Goal: Subscribe to service/newsletter

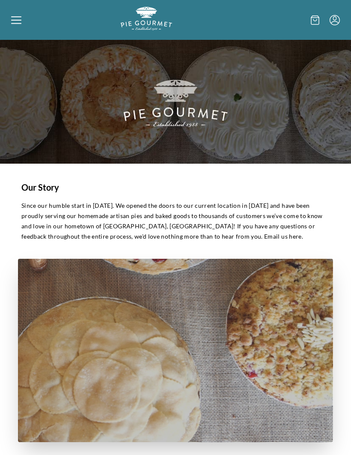
click at [24, 15] on div at bounding box center [66, 20] width 110 height 26
click at [21, 22] on div "Home Shop" at bounding box center [175, 227] width 351 height 455
click at [16, 25] on icon at bounding box center [16, 20] width 10 height 10
click at [32, 20] on div "Home Shop" at bounding box center [175, 227] width 351 height 455
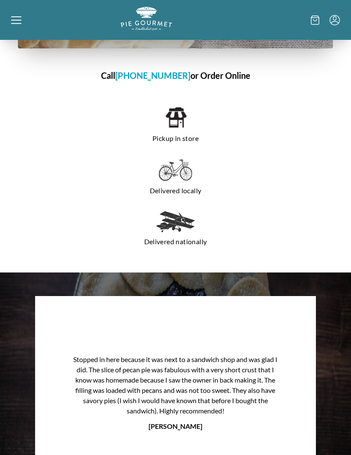
scroll to position [679, 0]
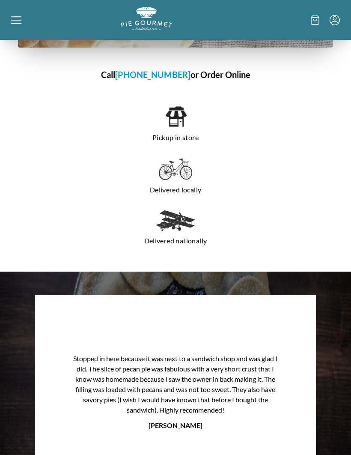
click at [265, 161] on div "Delivered locally" at bounding box center [176, 177] width 288 height 45
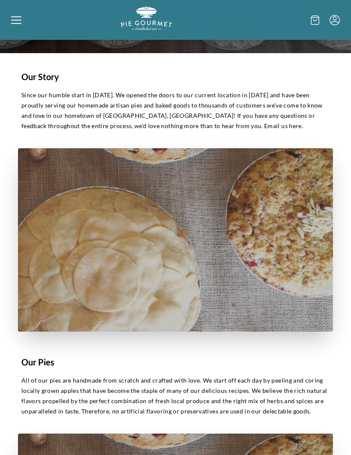
scroll to position [0, 0]
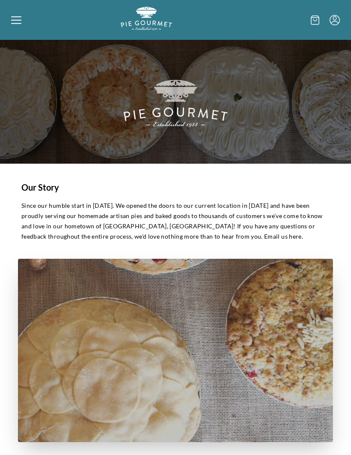
click at [319, 20] on icon at bounding box center [315, 20] width 8 height 9
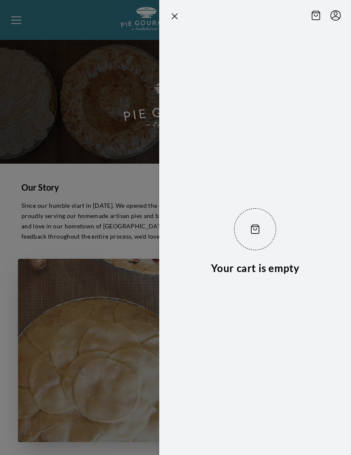
click at [178, 20] on icon "Close panel" at bounding box center [175, 16] width 10 height 10
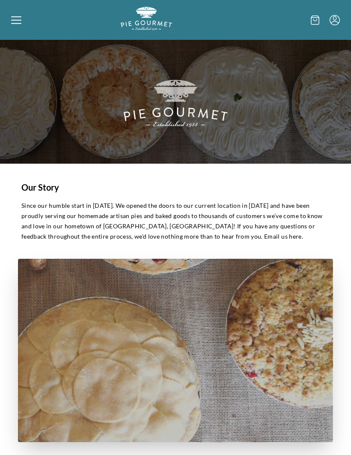
click at [21, 20] on icon at bounding box center [16, 19] width 10 height 1
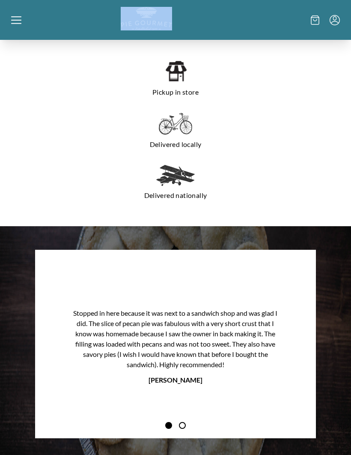
scroll to position [723, 0]
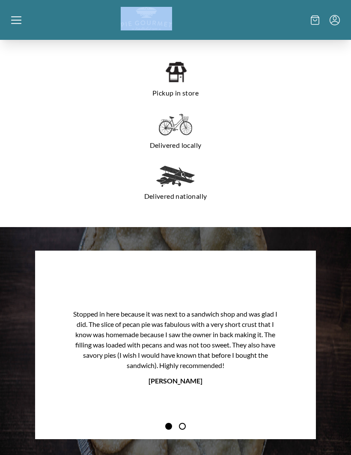
click at [186, 80] on img at bounding box center [176, 72] width 22 height 23
click at [186, 83] on img at bounding box center [176, 72] width 22 height 23
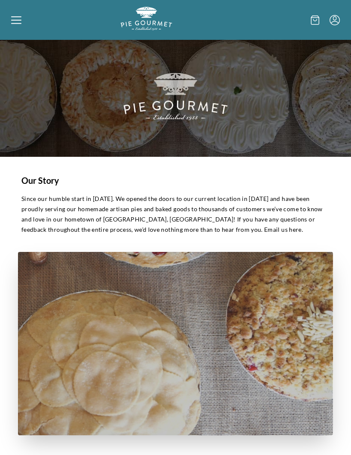
scroll to position [0, 0]
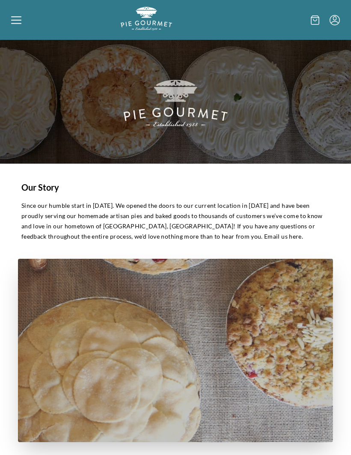
click at [338, 20] on icon "Menu" at bounding box center [335, 20] width 10 height 10
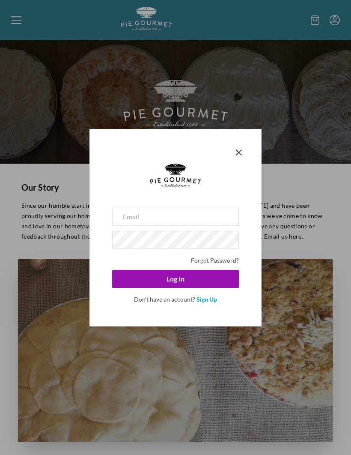
click at [243, 151] on icon "Close panel" at bounding box center [239, 152] width 10 height 10
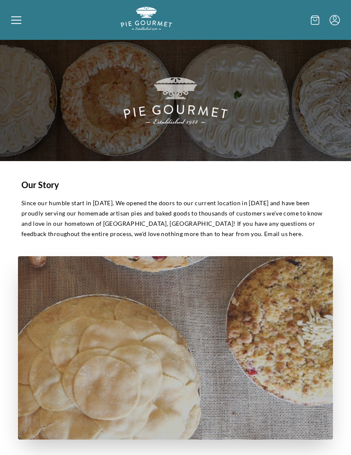
scroll to position [3, 0]
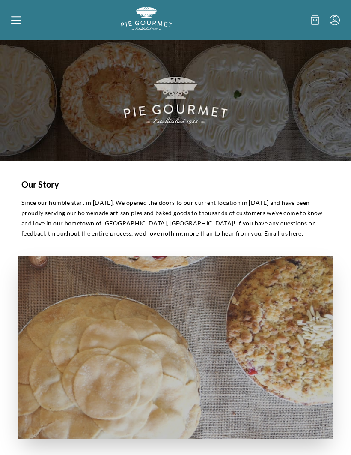
click at [20, 24] on icon at bounding box center [16, 20] width 10 height 10
click at [24, 26] on div "Home Shop" at bounding box center [175, 227] width 351 height 455
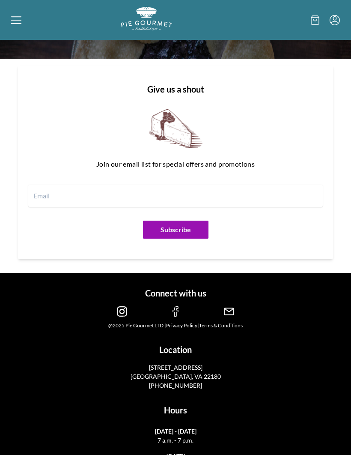
scroll to position [1148, 0]
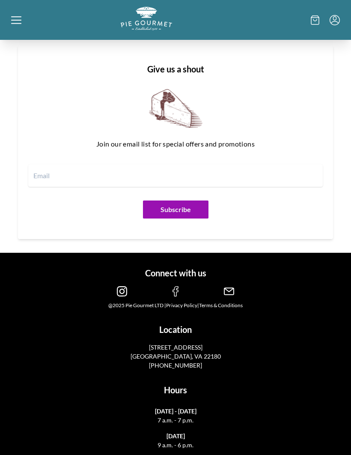
click at [65, 179] on input "email" at bounding box center [175, 175] width 294 height 22
type input "[EMAIL_ADDRESS][DOMAIN_NAME]"
click at [188, 206] on button "Subscribe" at bounding box center [175, 209] width 65 height 18
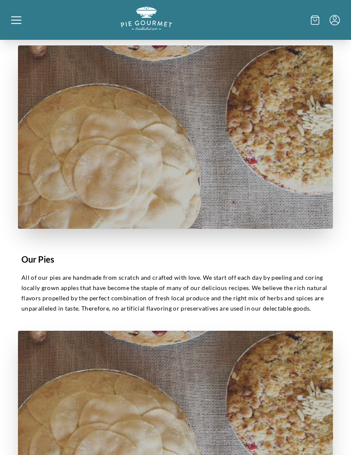
scroll to position [0, 0]
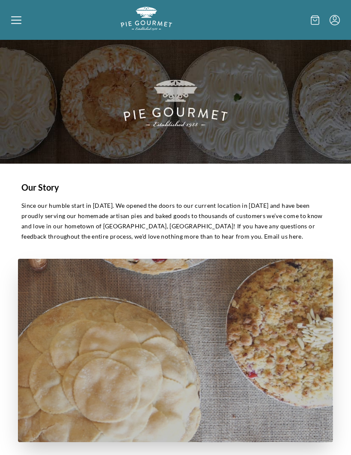
click at [21, 22] on div at bounding box center [66, 20] width 110 height 26
click at [24, 20] on div "Home Shop" at bounding box center [175, 227] width 351 height 455
